Goal: Information Seeking & Learning: Learn about a topic

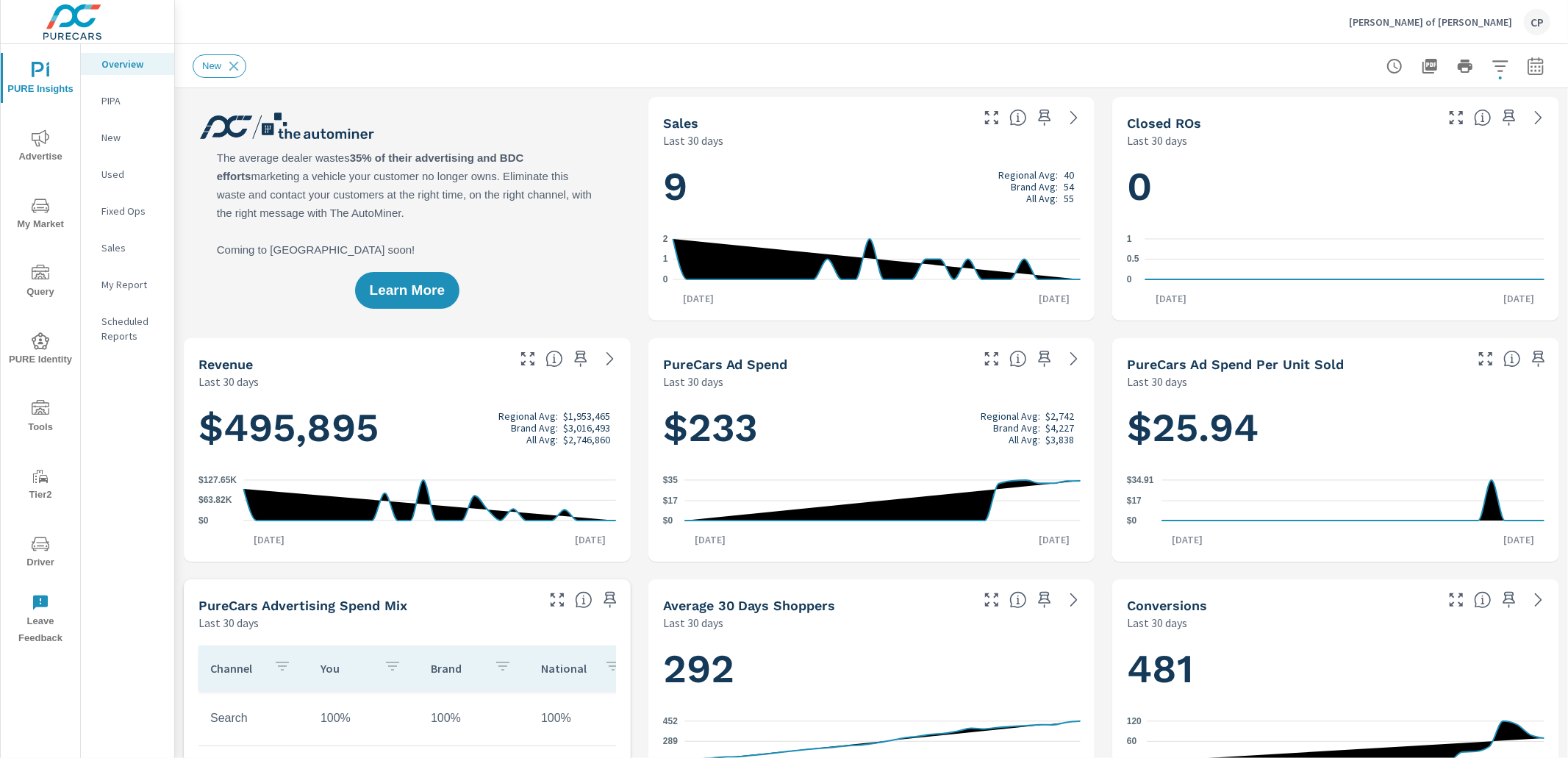
click at [40, 212] on icon "nav menu" at bounding box center [40, 205] width 18 height 18
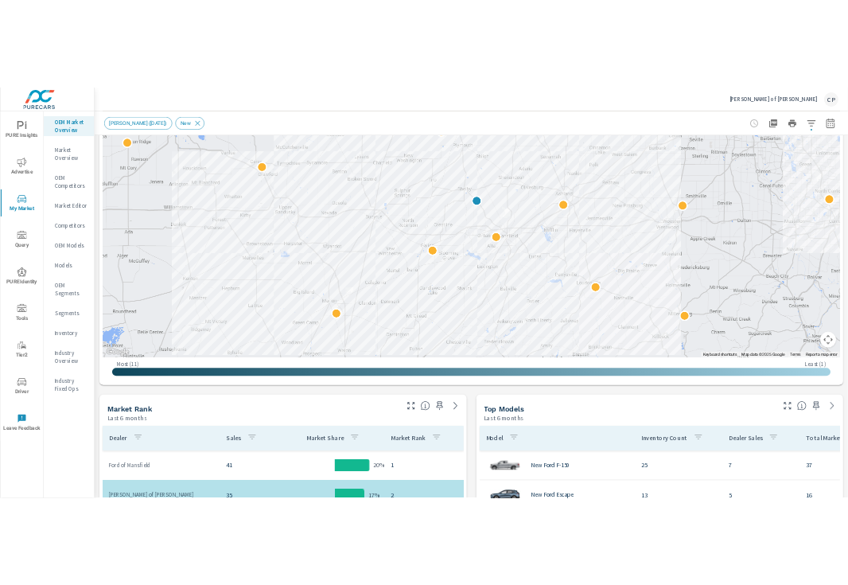
scroll to position [265, 0]
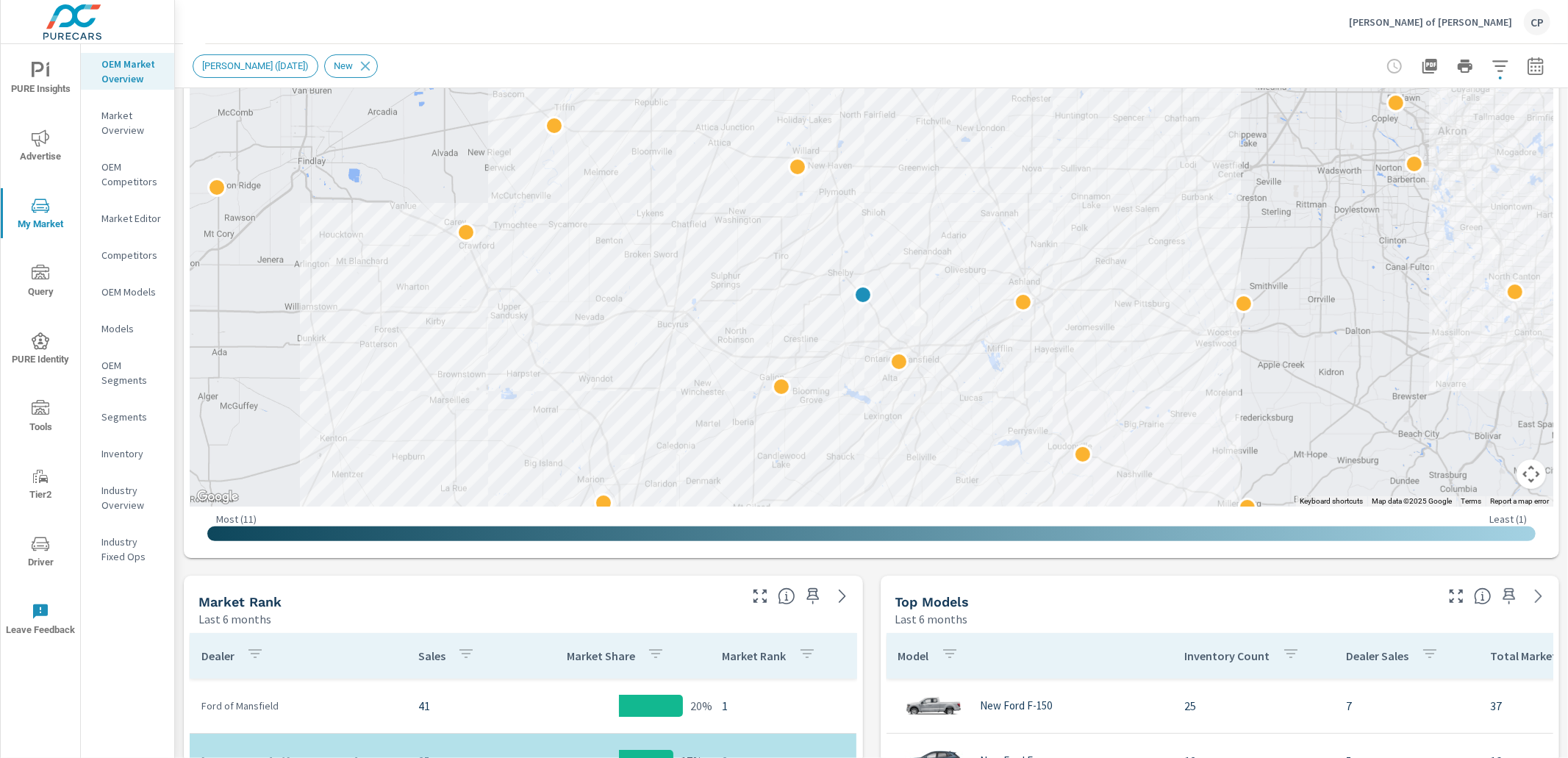
drag, startPoint x: 1124, startPoint y: 295, endPoint x: 1106, endPoint y: 374, distance: 81.0
click at [1106, 374] on div at bounding box center [1558, 682] width 1411 height 794
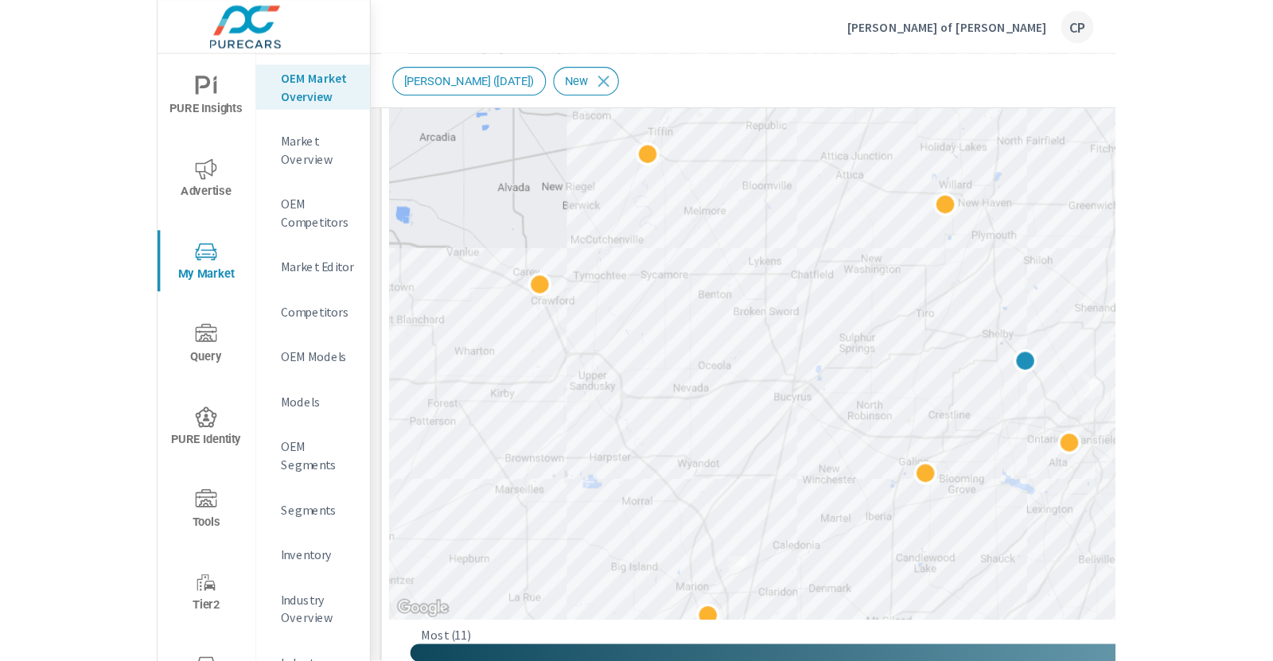
scroll to position [265, 0]
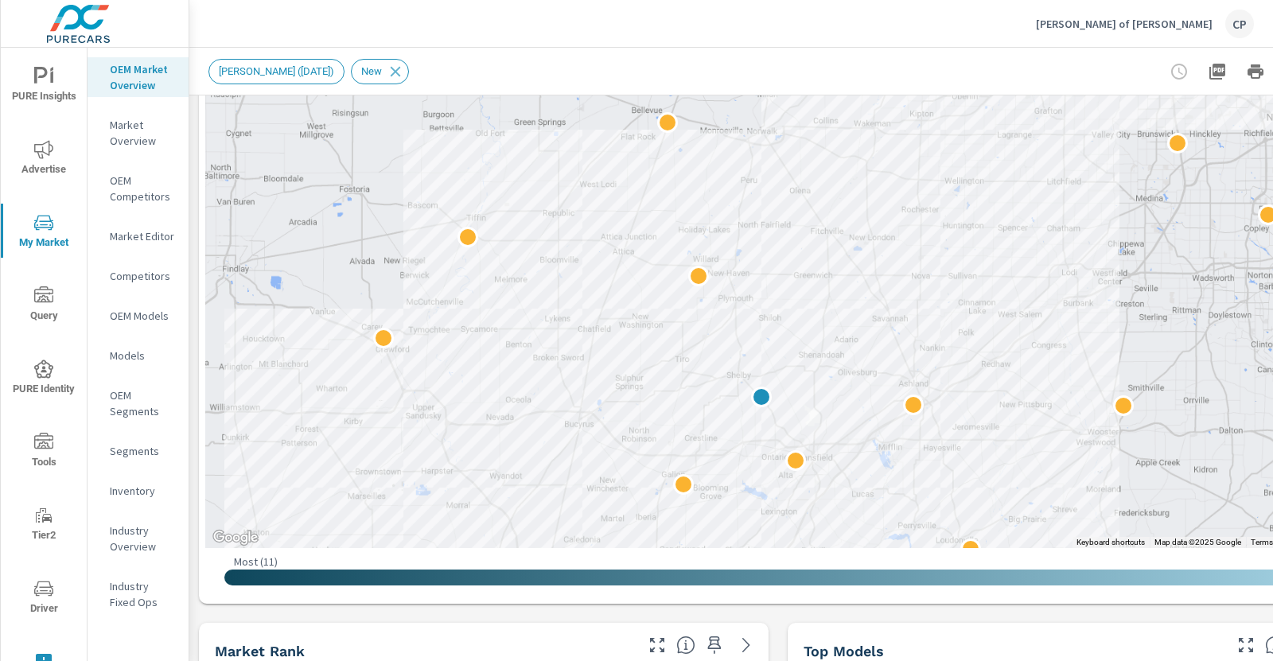
drag, startPoint x: 861, startPoint y: 272, endPoint x: 766, endPoint y: 521, distance: 266.3
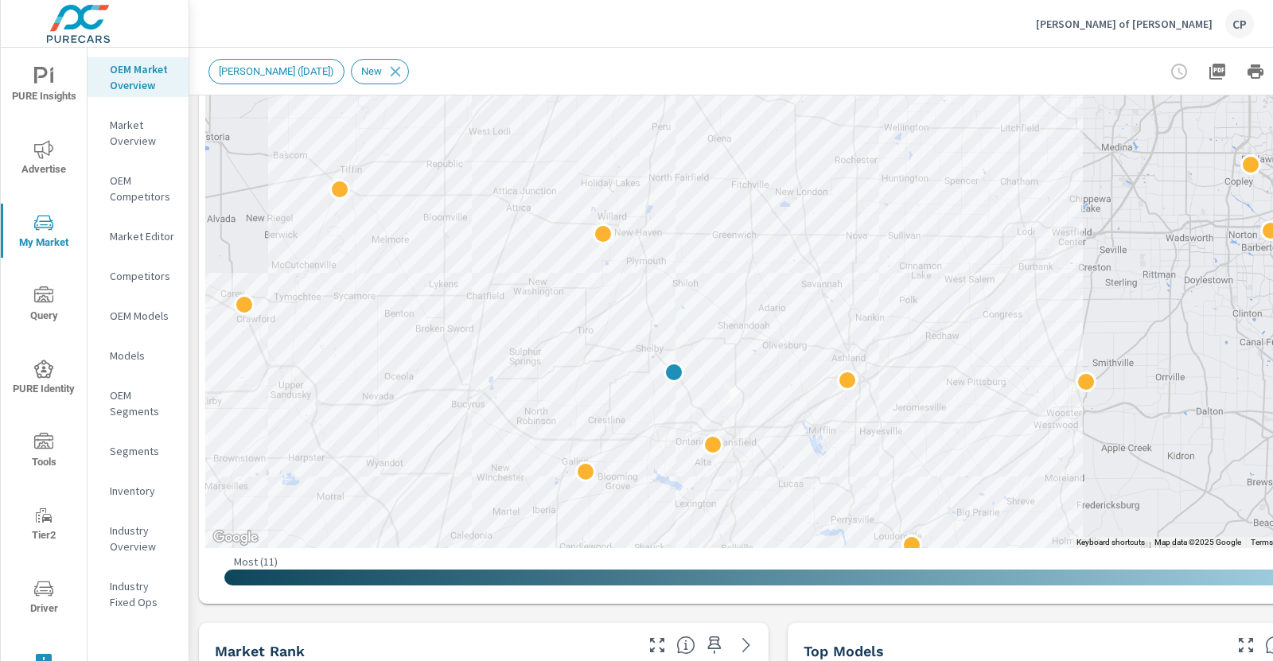
drag, startPoint x: 943, startPoint y: 282, endPoint x: 861, endPoint y: 238, distance: 92.6
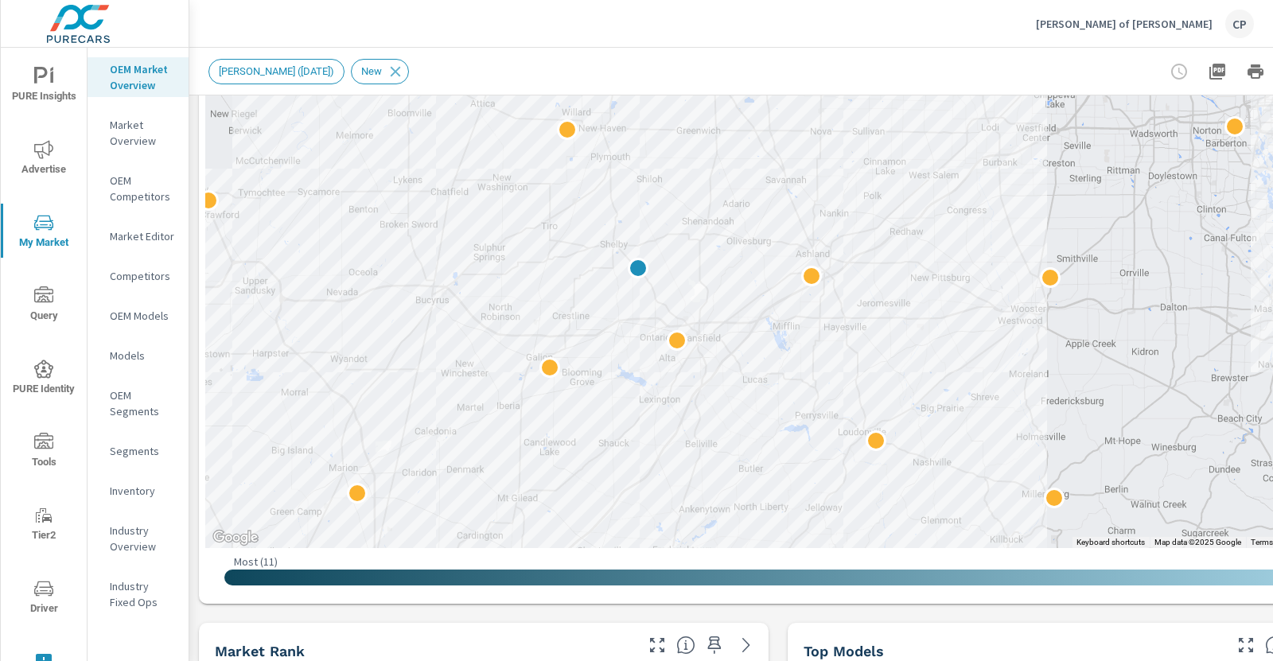
drag, startPoint x: 546, startPoint y: 369, endPoint x: 514, endPoint y: 262, distance: 111.2
click at [512, 262] on div at bounding box center [777, 225] width 1145 height 646
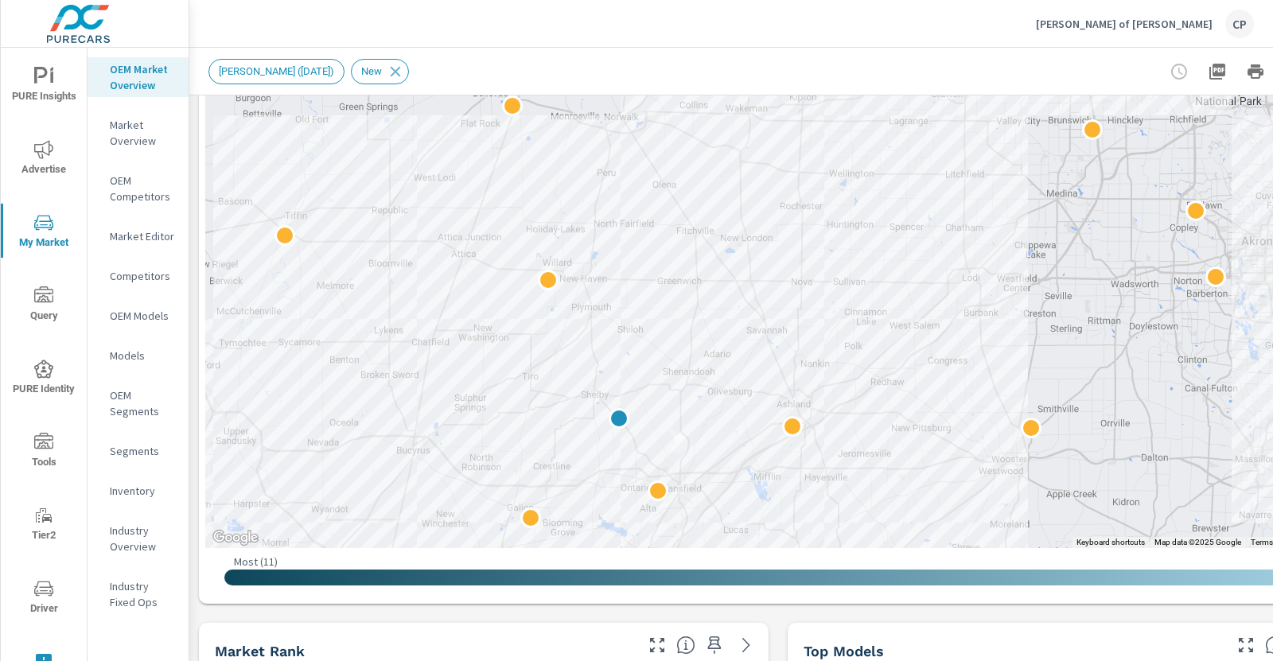
drag, startPoint x: 908, startPoint y: 333, endPoint x: 892, endPoint y: 490, distance: 157.4
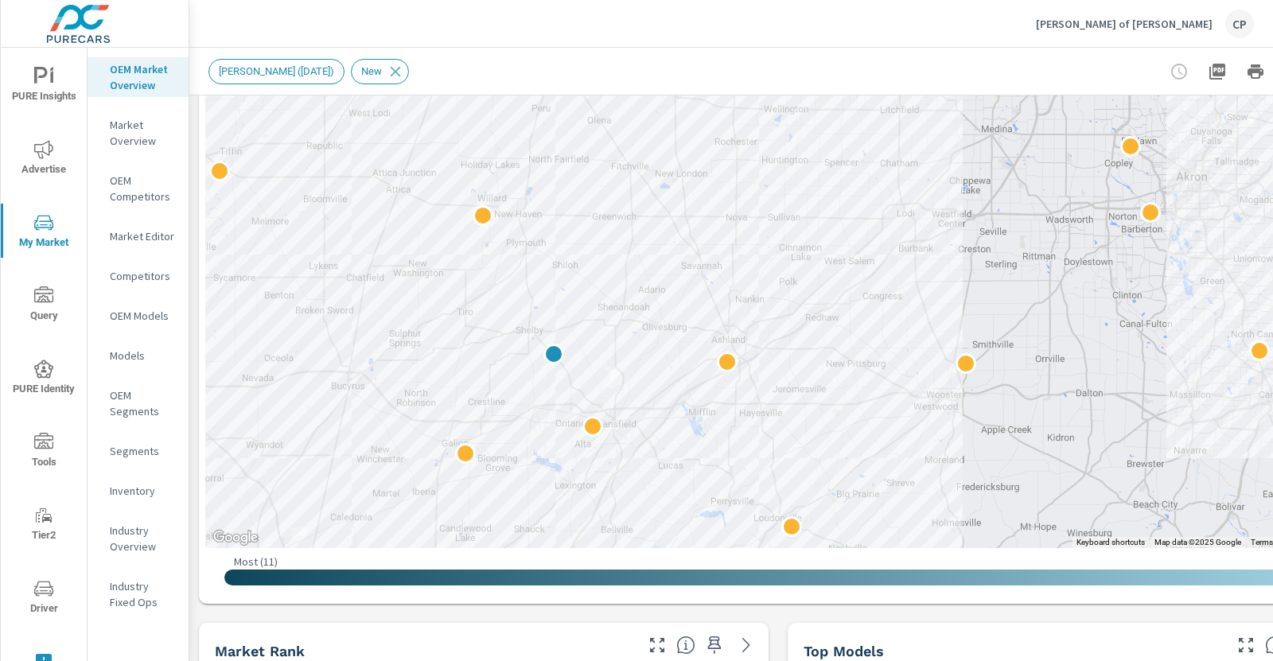
drag, startPoint x: 959, startPoint y: 363, endPoint x: 890, endPoint y: 294, distance: 97.9
